Goal: Task Accomplishment & Management: Complete application form

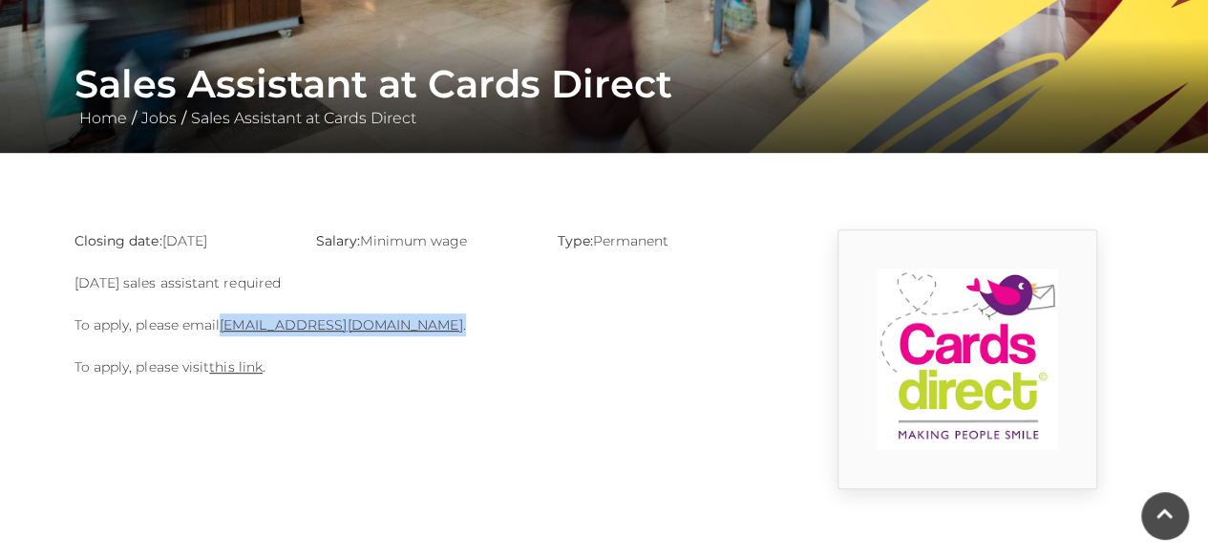
scroll to position [317, 0]
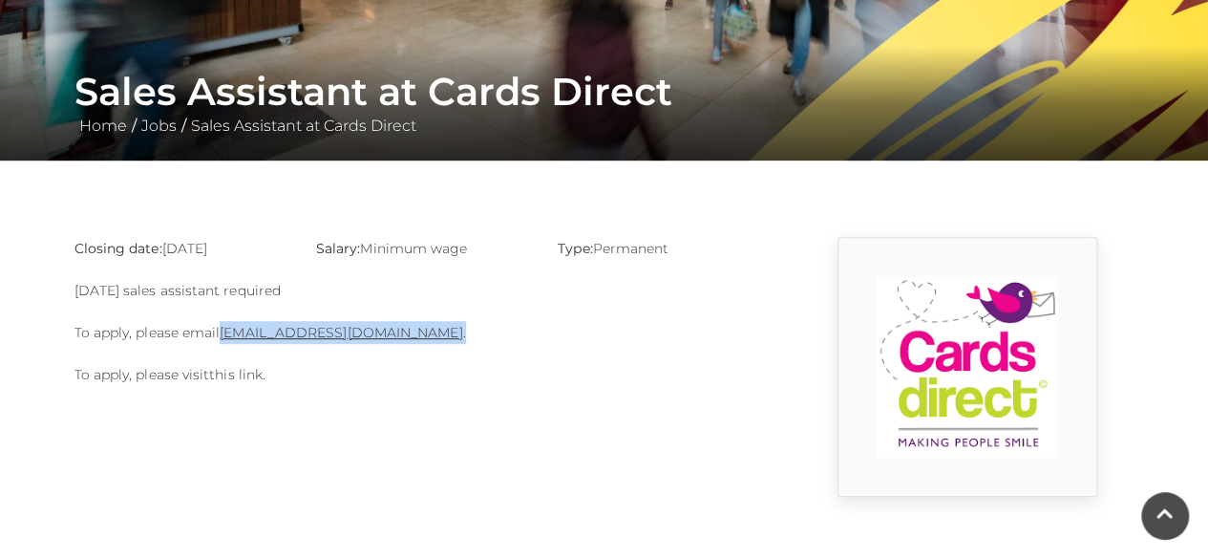
click at [243, 372] on link "this link" at bounding box center [235, 374] width 53 height 17
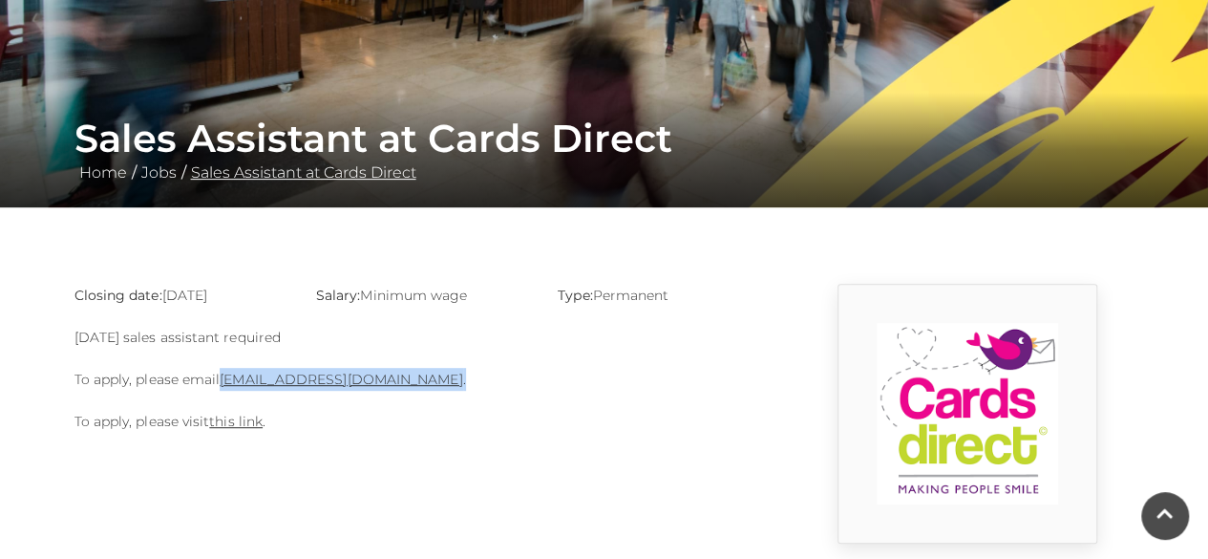
scroll to position [269, 0]
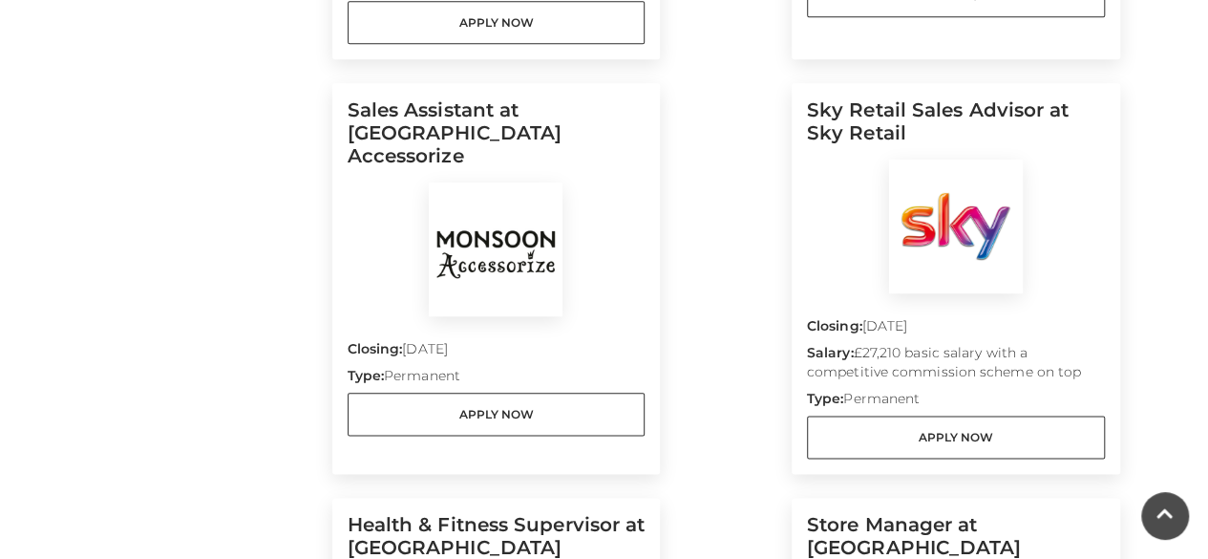
scroll to position [955, 0]
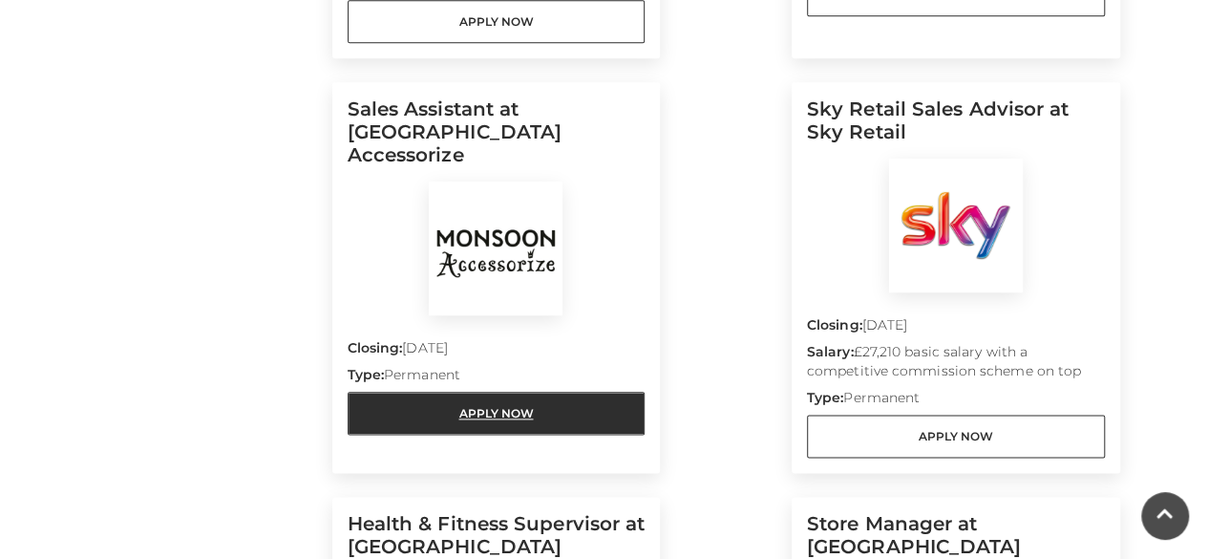
click at [449, 392] on link "Apply Now" at bounding box center [497, 413] width 298 height 43
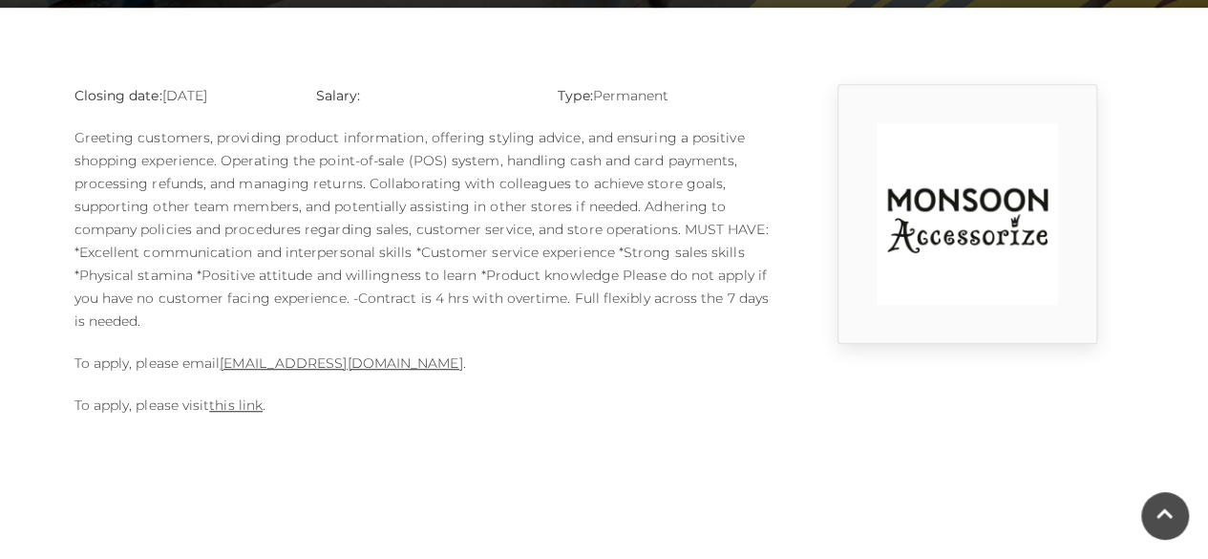
scroll to position [470, 0]
click at [226, 412] on p "To apply, please visit this link ." at bounding box center [423, 405] width 697 height 23
click at [236, 407] on link "this link" at bounding box center [235, 404] width 53 height 17
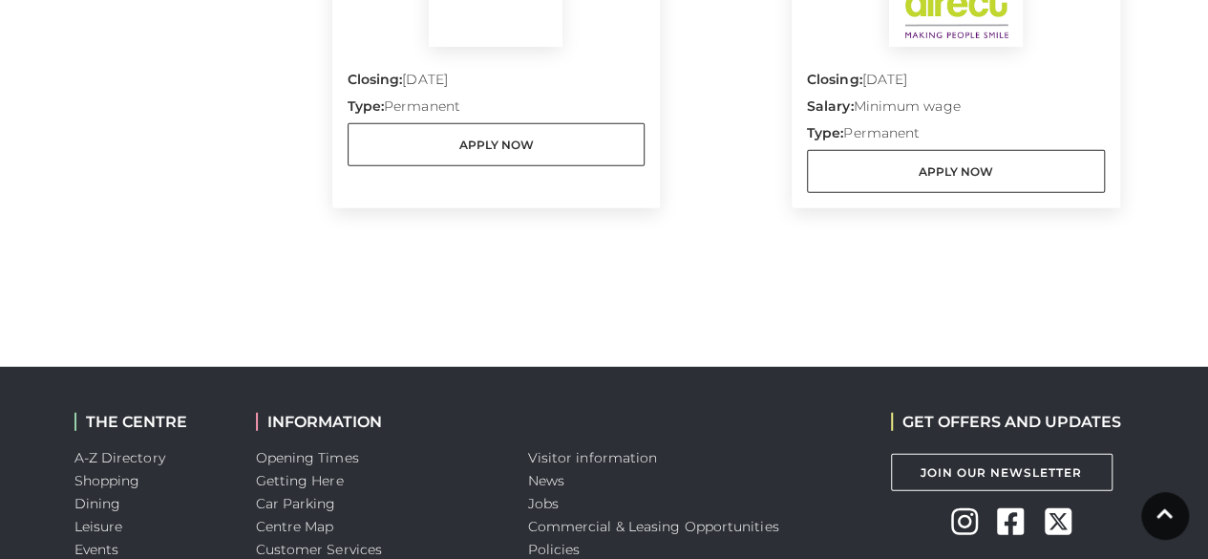
scroll to position [2447, 0]
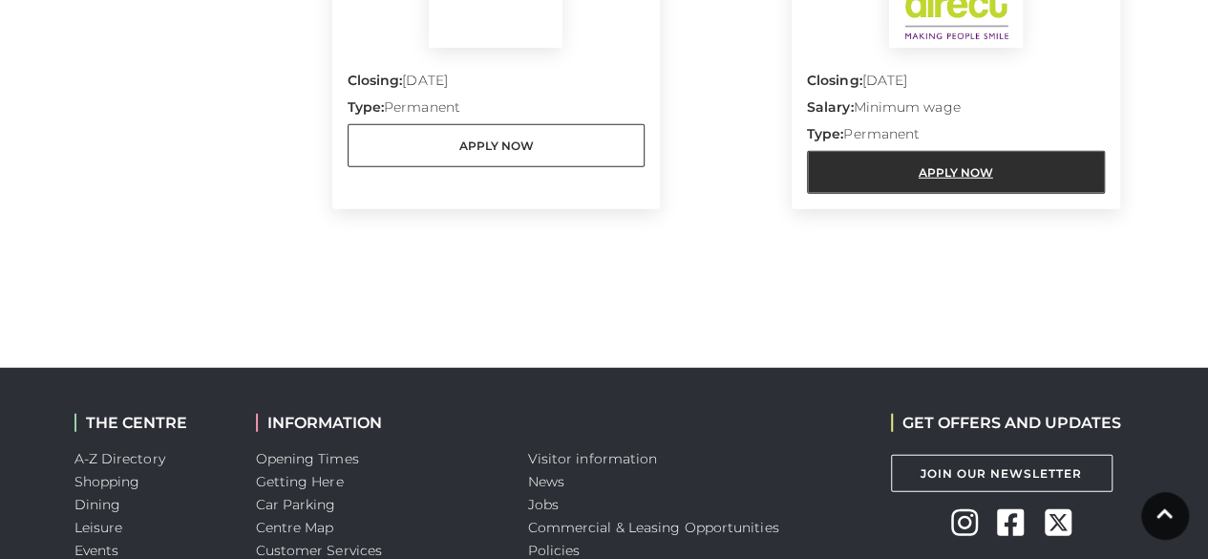
click at [924, 182] on link "Apply Now" at bounding box center [956, 172] width 298 height 43
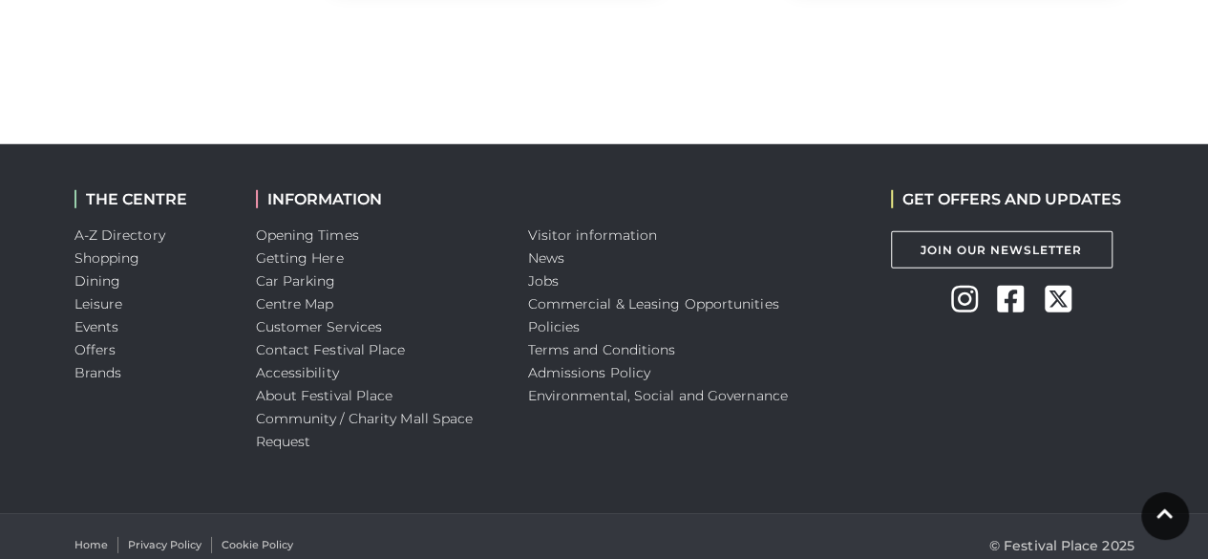
scroll to position [2657, 0]
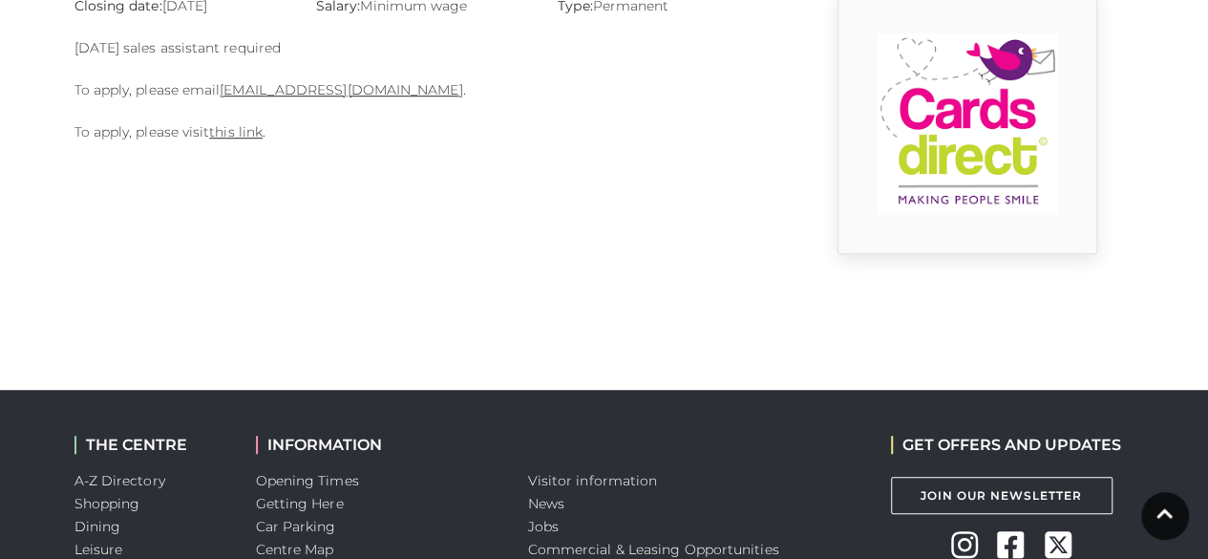
scroll to position [544, 0]
